Goal: Use online tool/utility: Utilize a website feature to perform a specific function

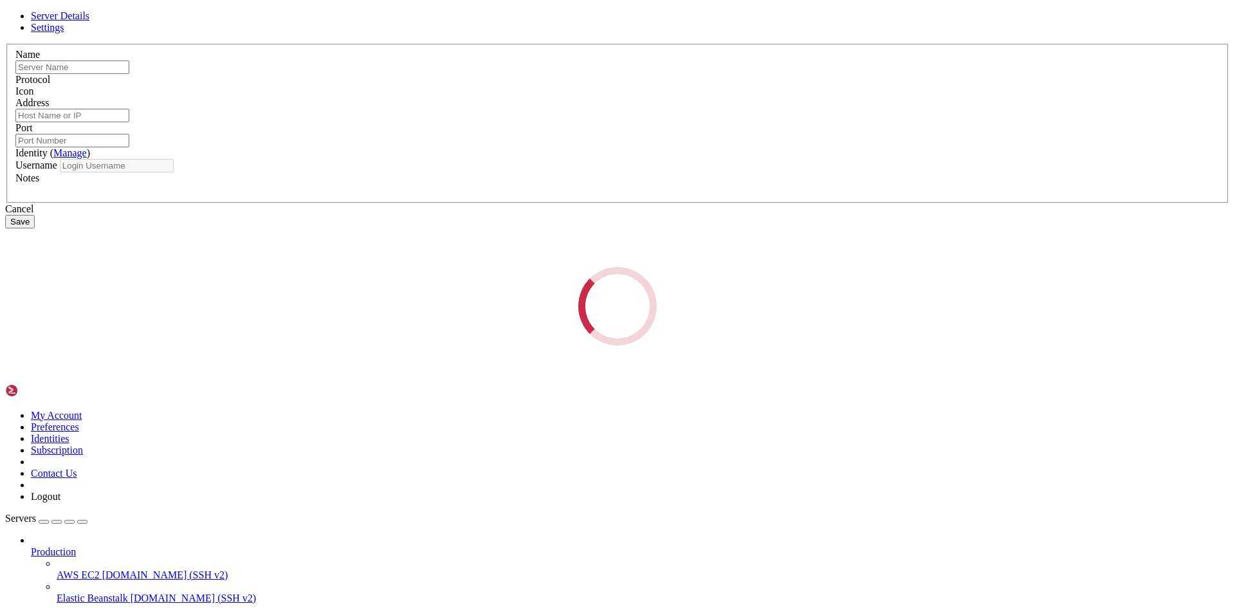
type input "Qoldn"
type input "[TECHNICAL_ID]"
type input "22"
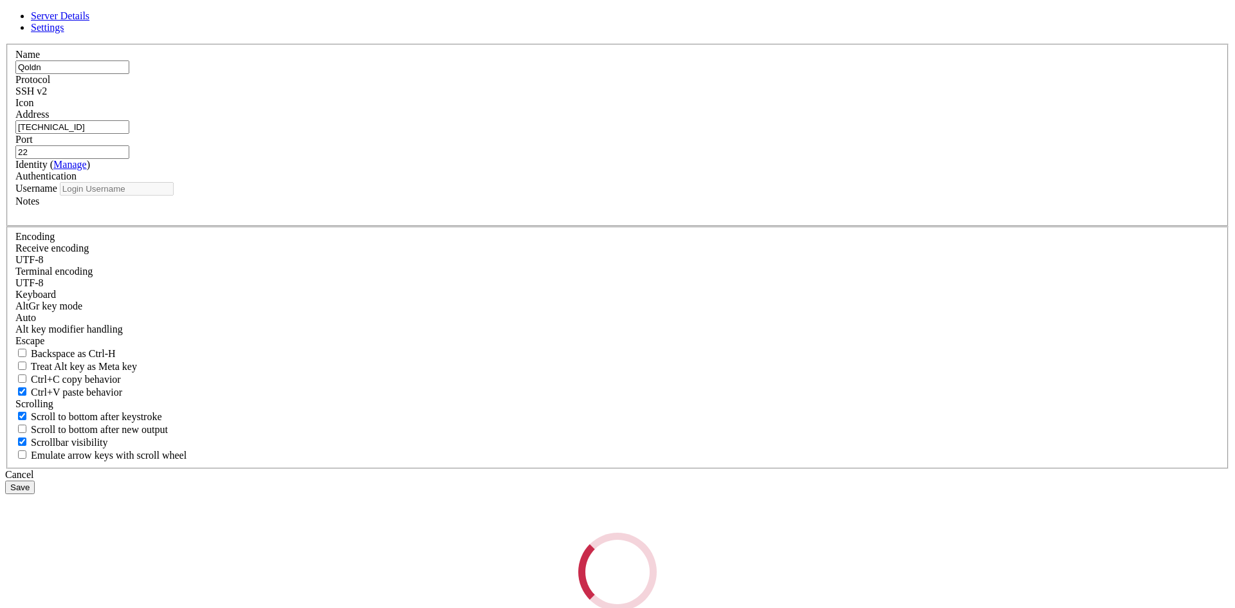
type input "root"
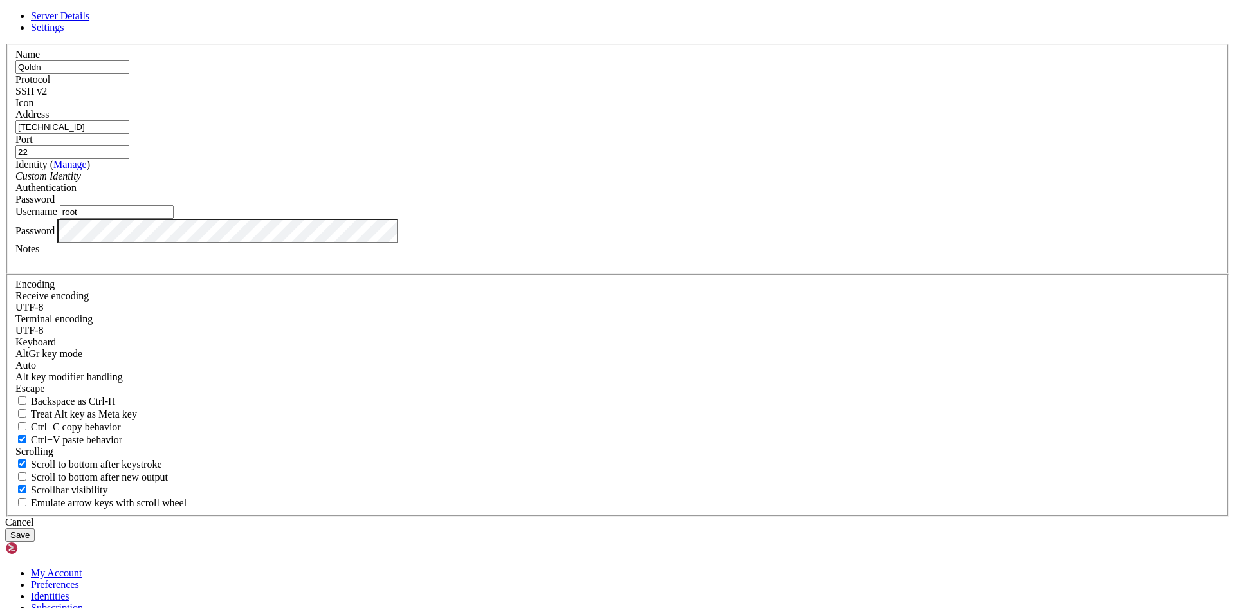
click at [35, 528] on button "Save" at bounding box center [20, 535] width 30 height 14
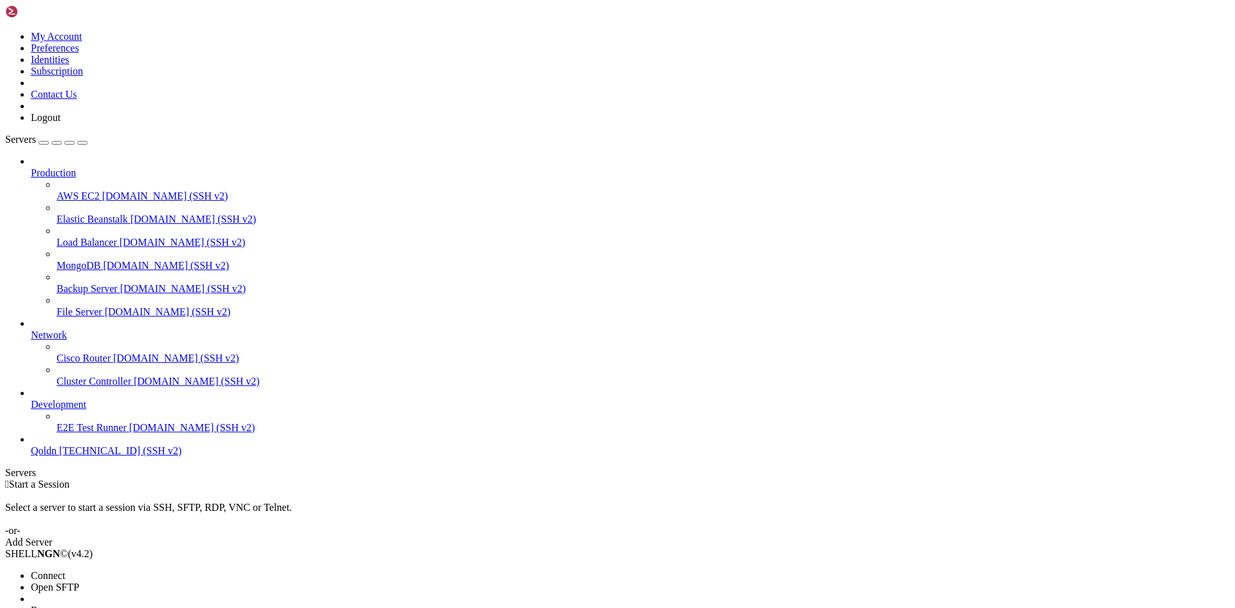
click at [65, 570] on span "Connect" at bounding box center [48, 575] width 34 height 11
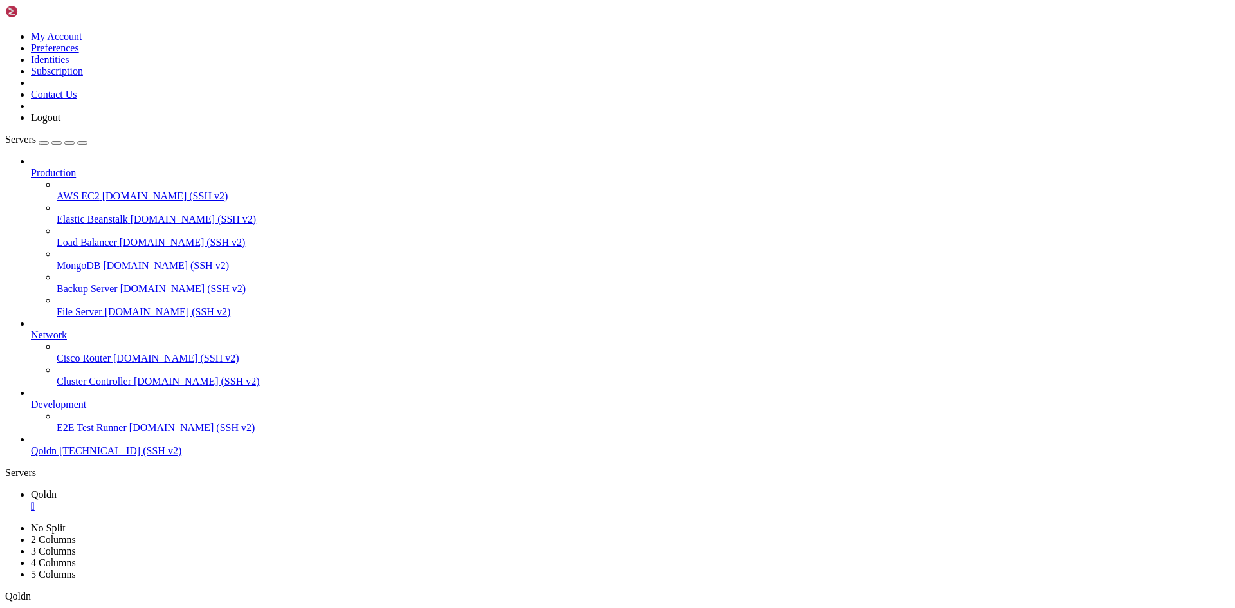
scroll to position [98, 0]
